Goal: Transaction & Acquisition: Purchase product/service

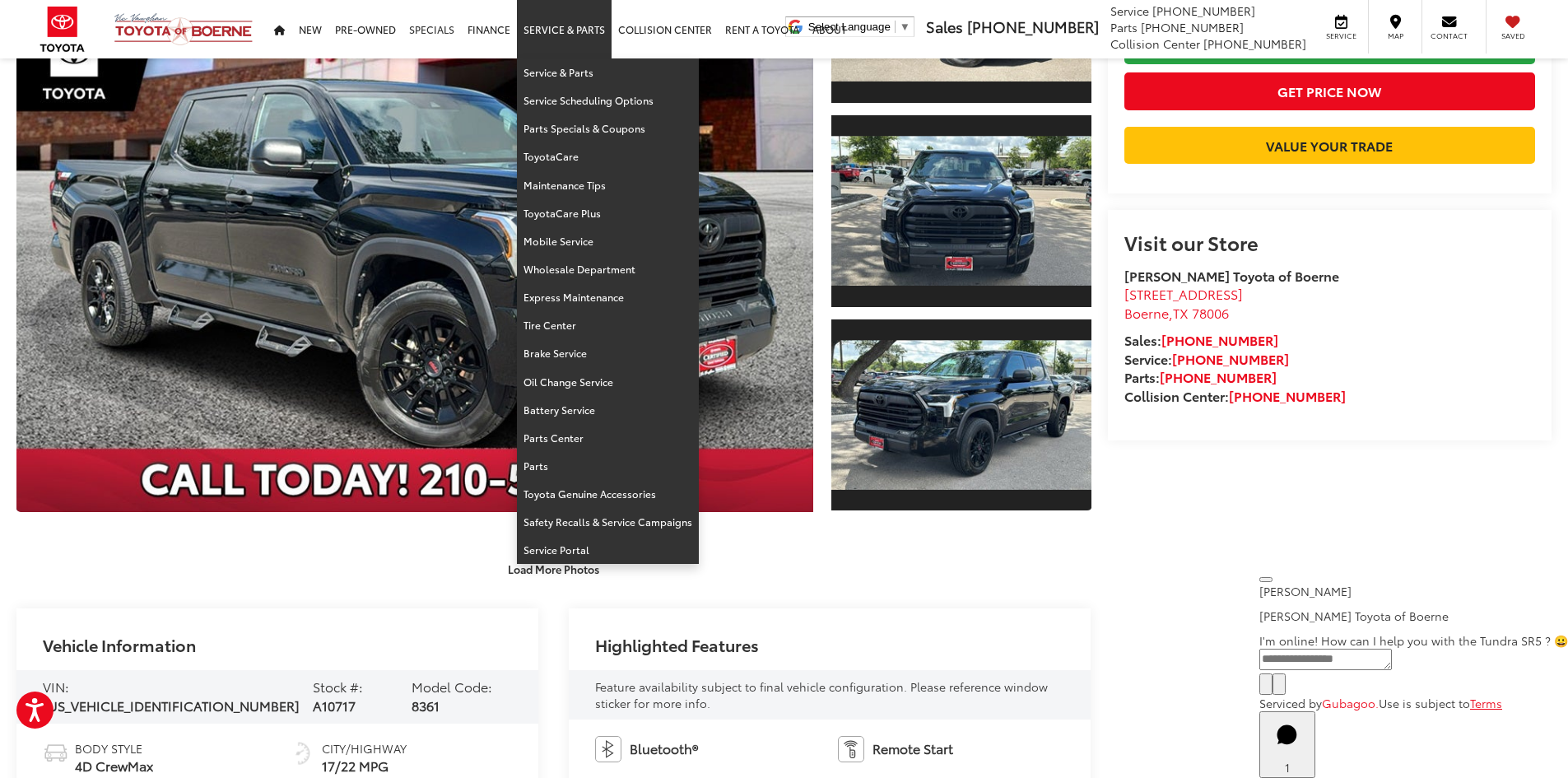
scroll to position [248, 0]
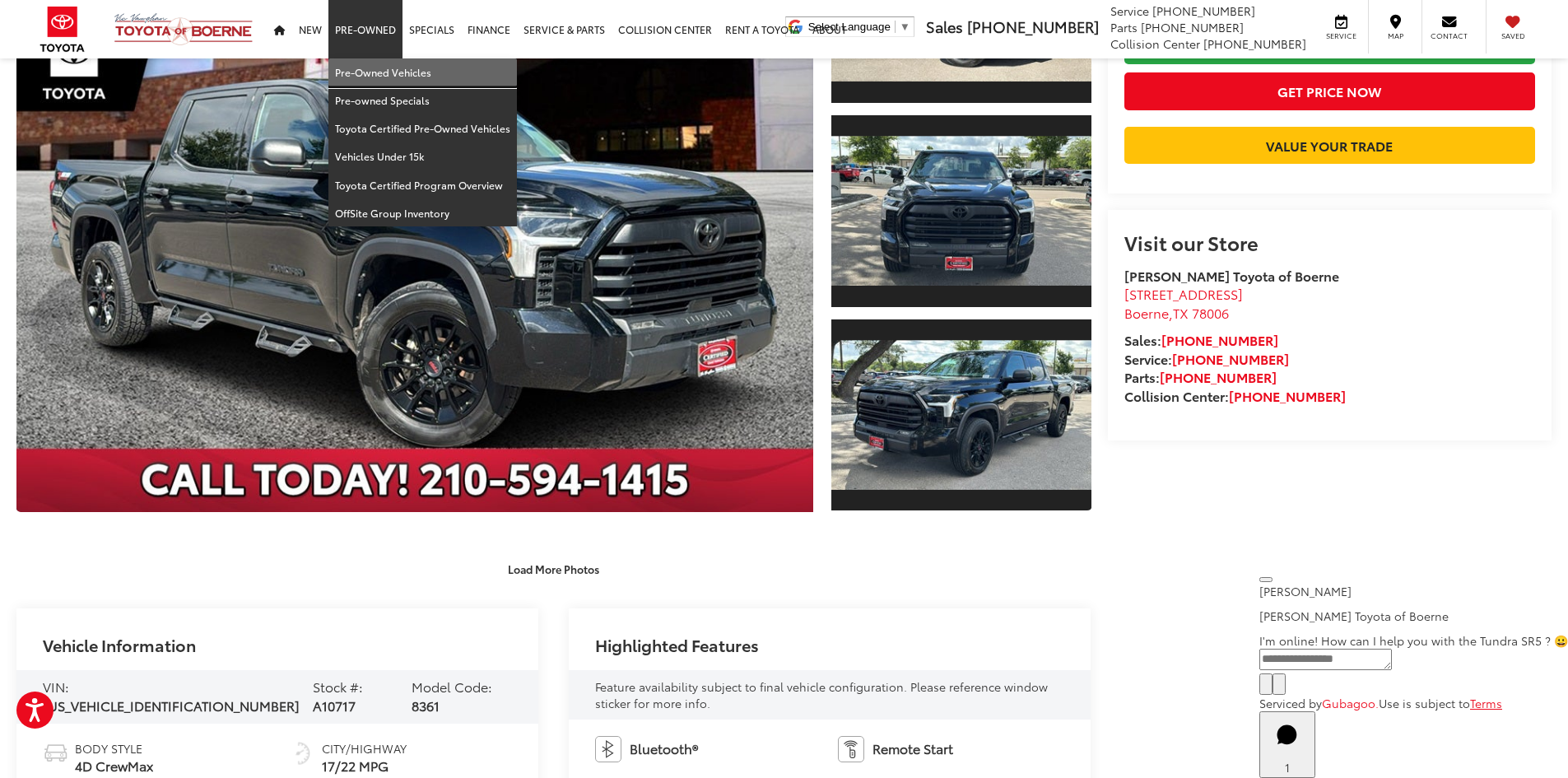
click at [375, 63] on link "Pre-Owned Vehicles" at bounding box center [422, 72] width 188 height 28
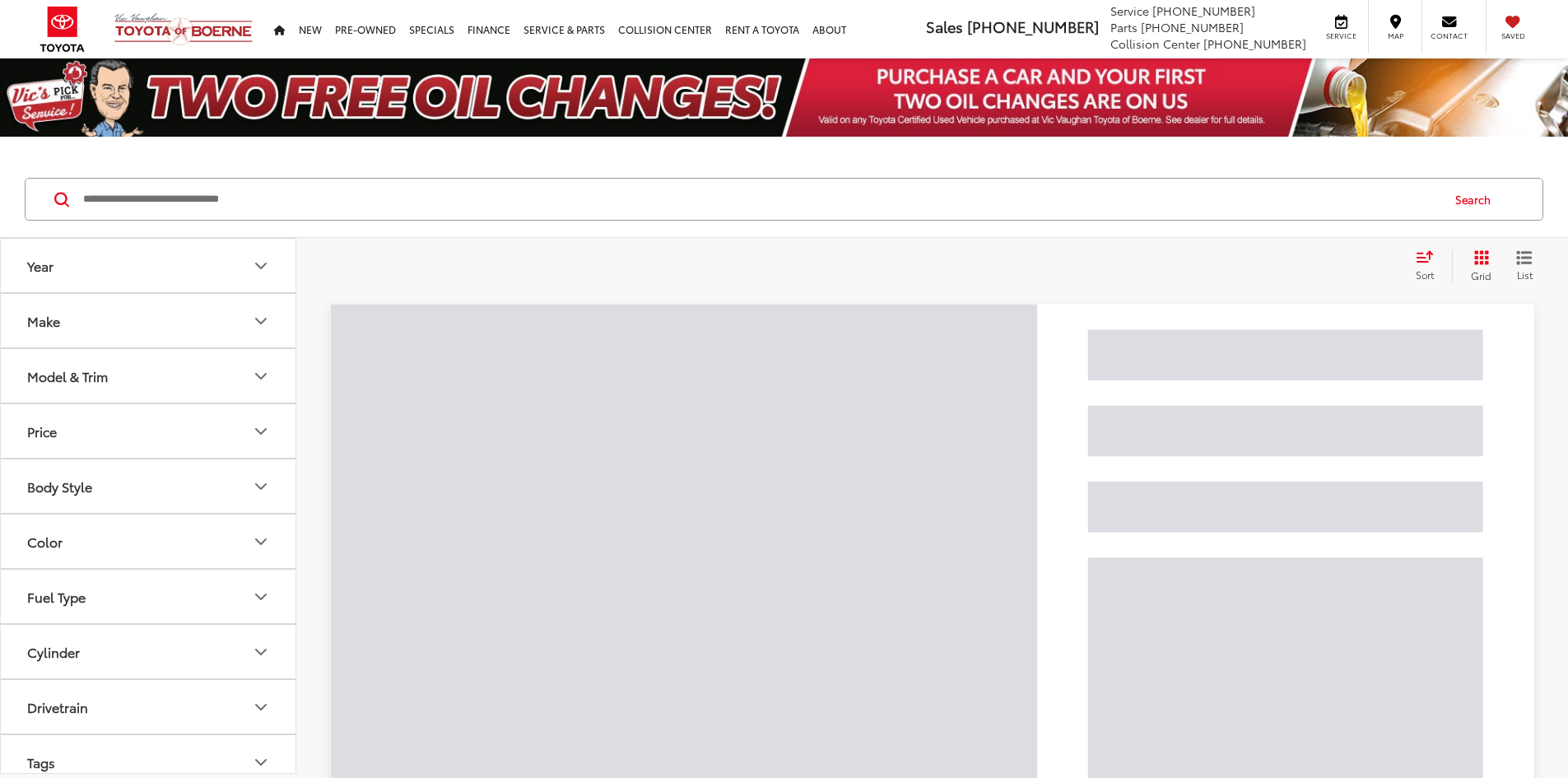
drag, startPoint x: 513, startPoint y: 154, endPoint x: 522, endPoint y: 193, distance: 40.0
click at [522, 193] on input "Search by Make, Model, or Keyword" at bounding box center [761, 199] width 1358 height 40
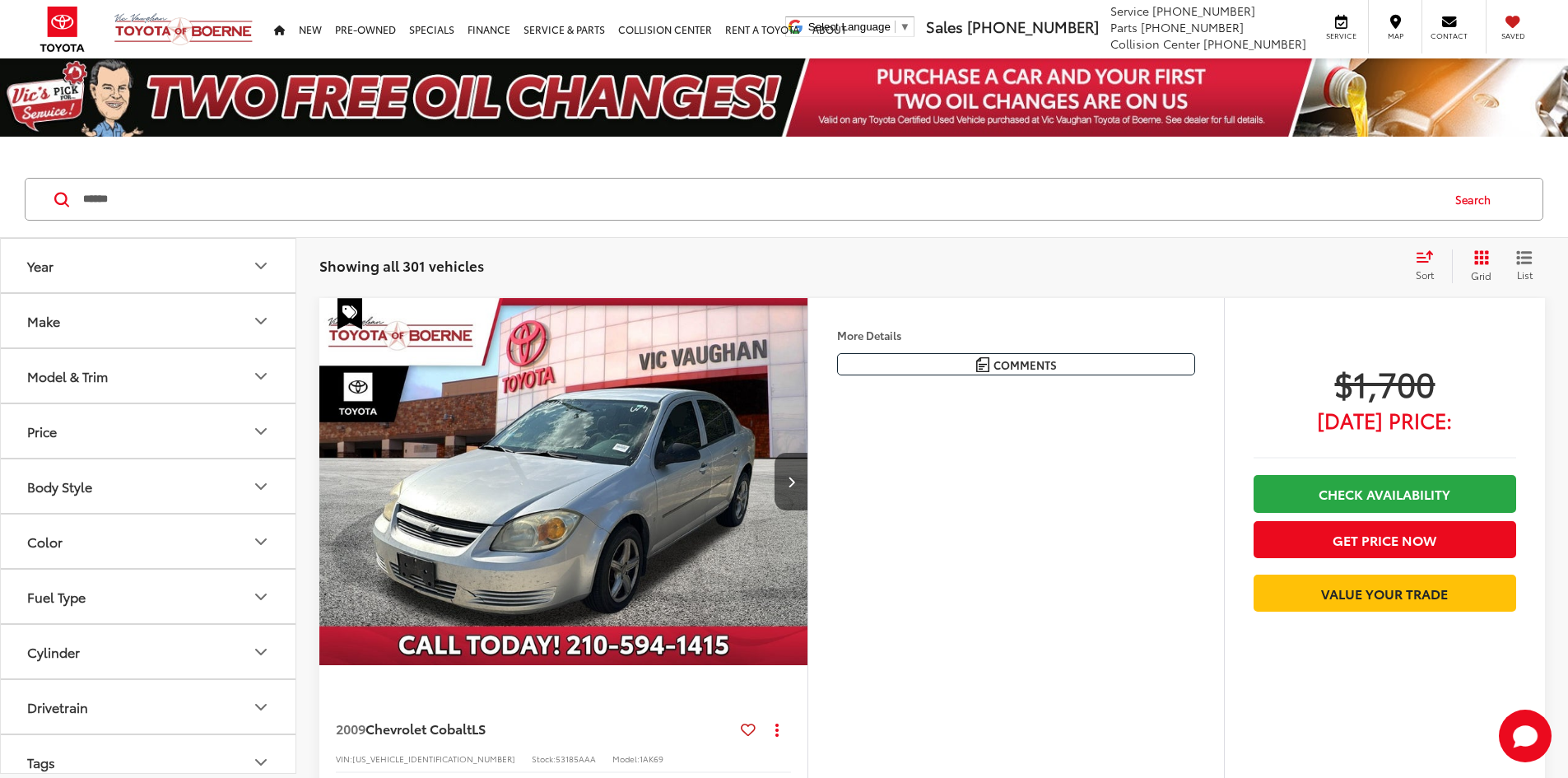
type input "******"
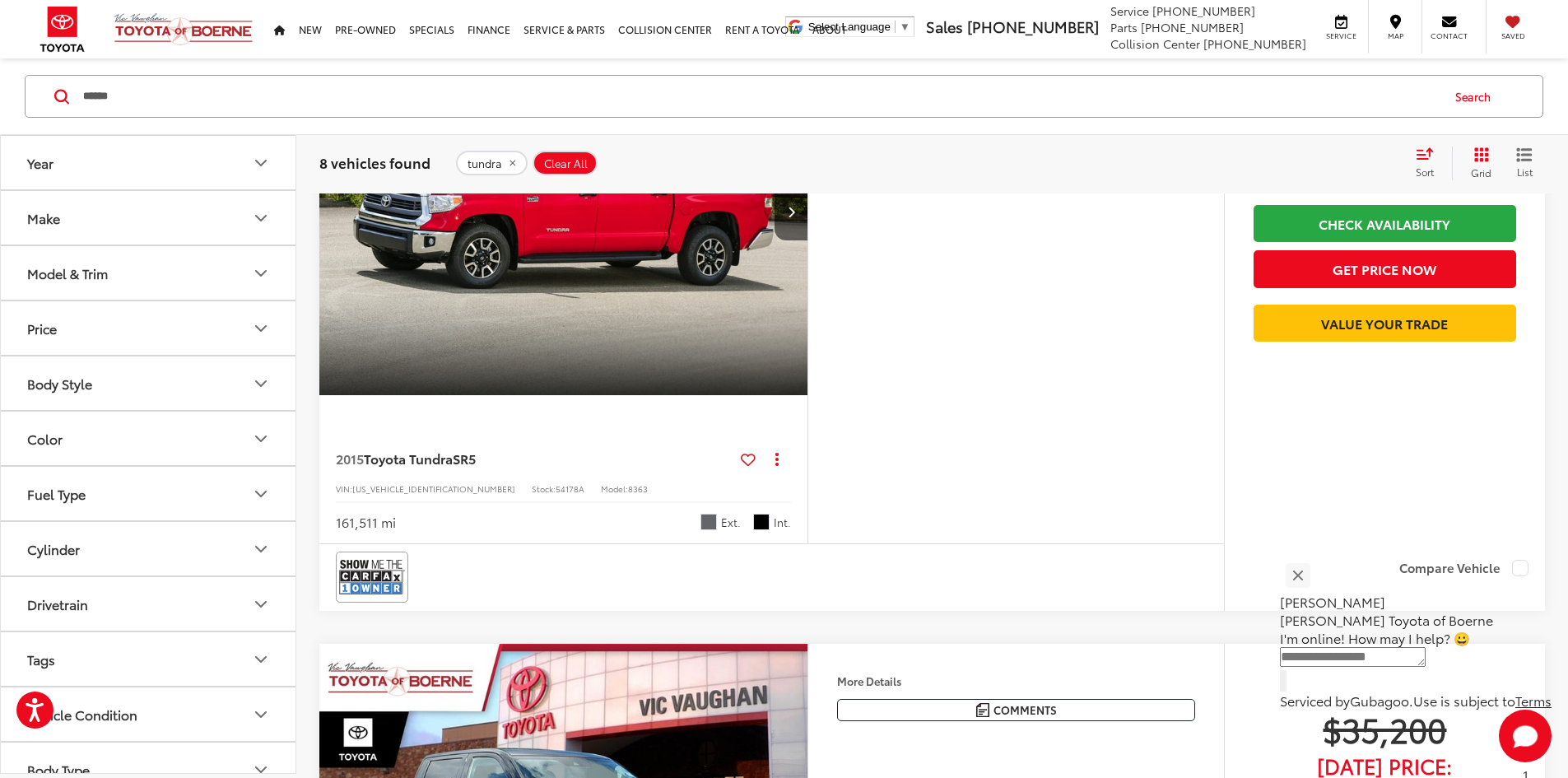
scroll to position [878, 0]
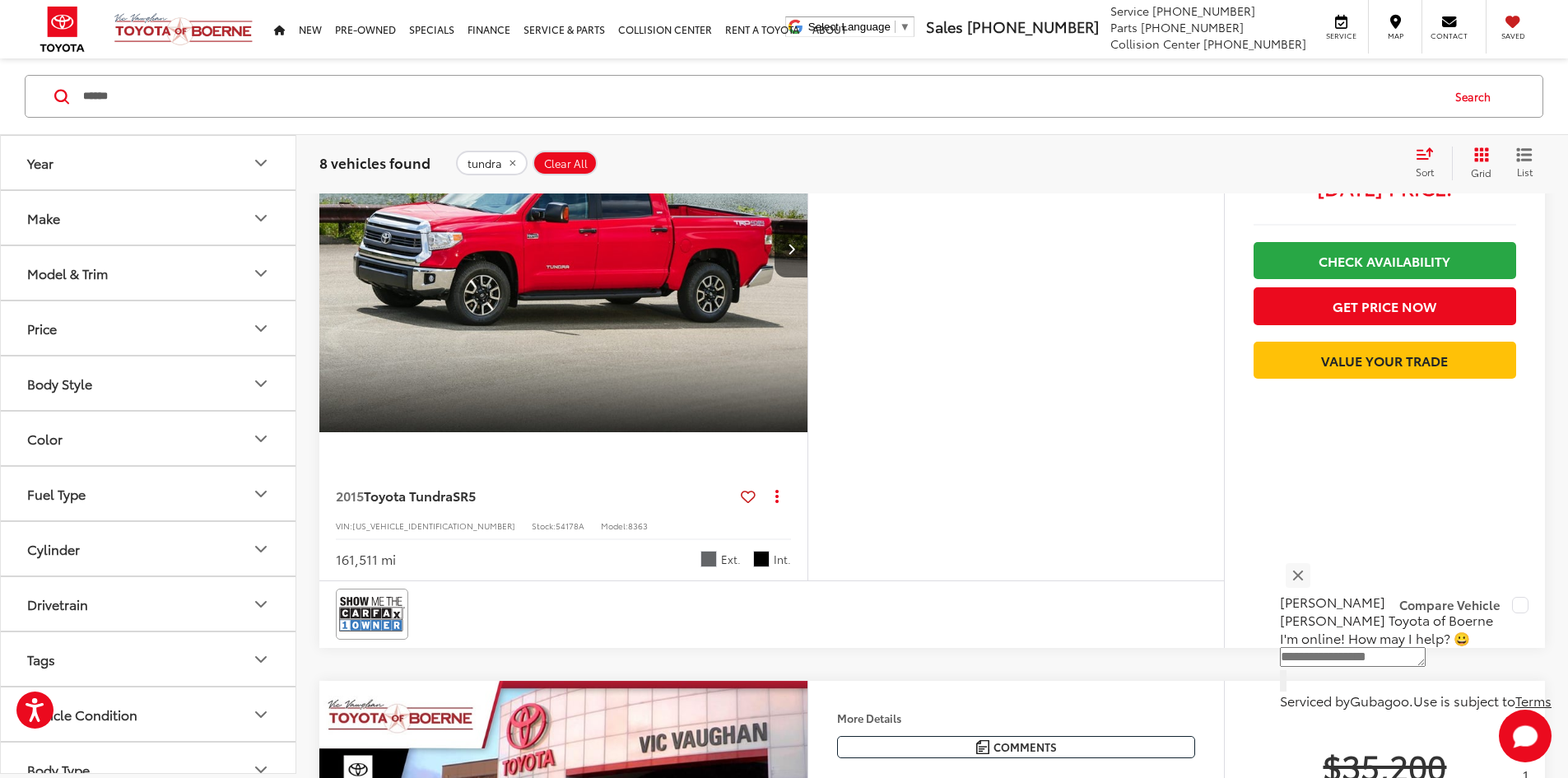
click at [448, 580] on div "2015 Toyota Tundra SR5 Copy Link Share Print View Details VIN: 5TFDW5F17FX43719…" at bounding box center [563, 523] width 488 height 115
click at [479, 433] on img "2015 Toyota Tundra SR5 0" at bounding box center [564, 249] width 491 height 368
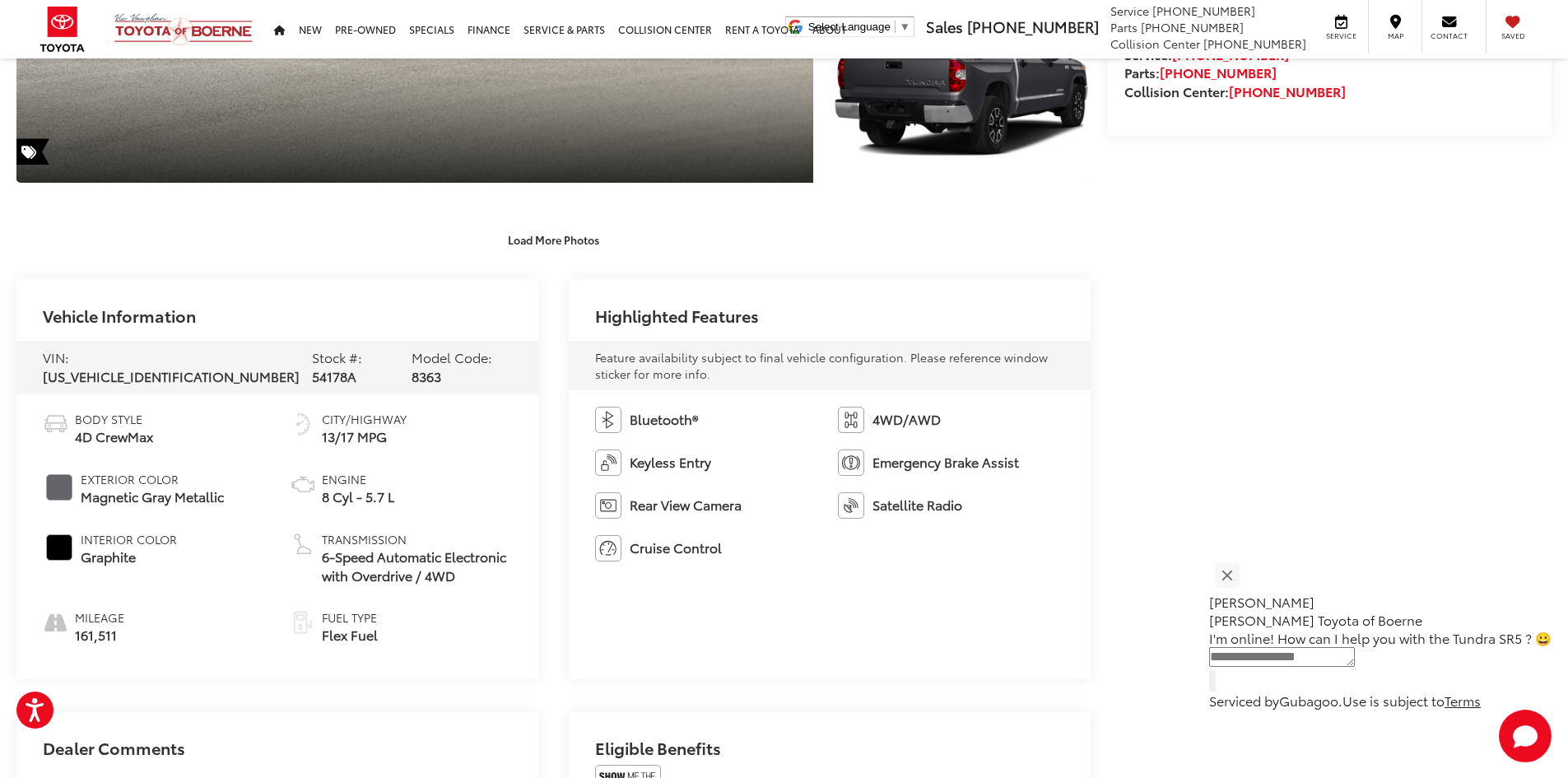
click at [946, 424] on li "4WD/AWD" at bounding box center [951, 420] width 226 height 26
